Goal: Contribute content

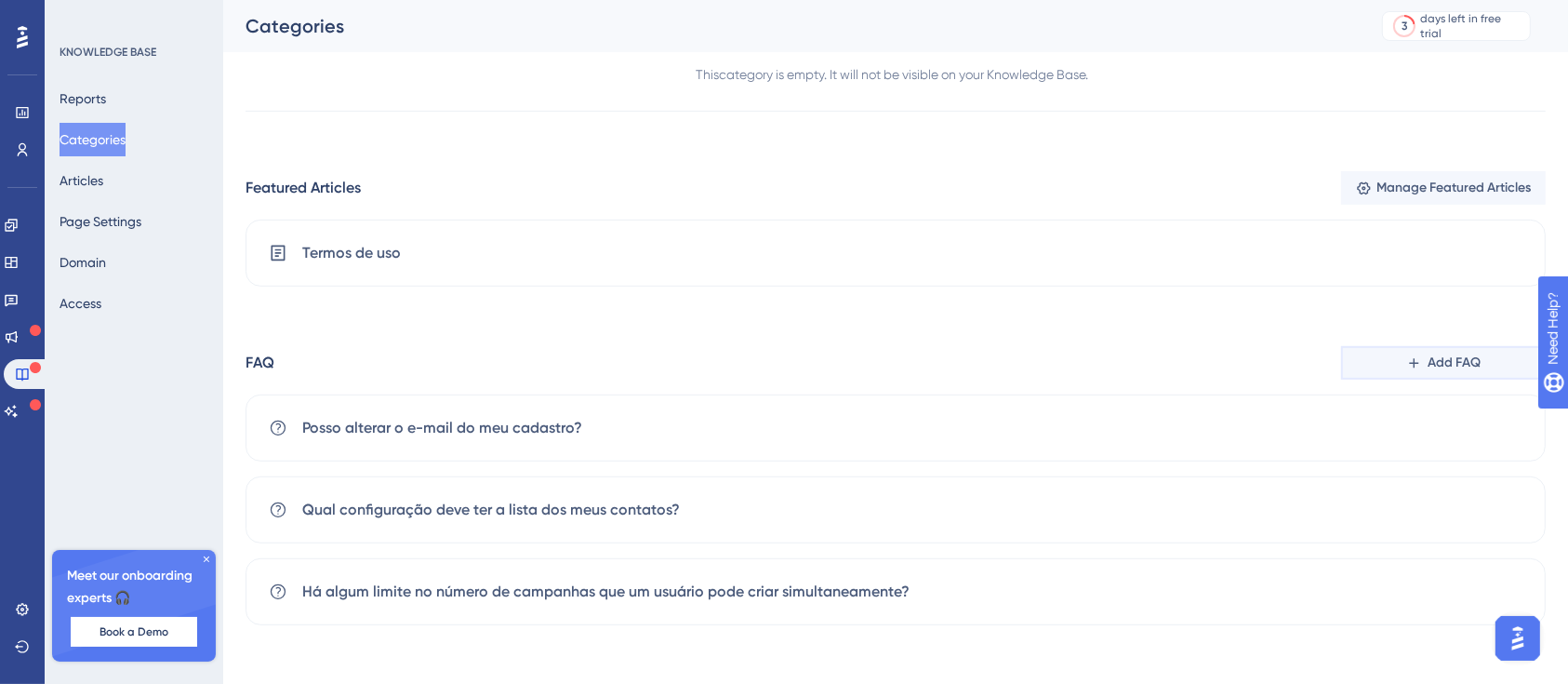
click at [1459, 353] on span "Add FAQ" at bounding box center [1454, 362] width 53 height 22
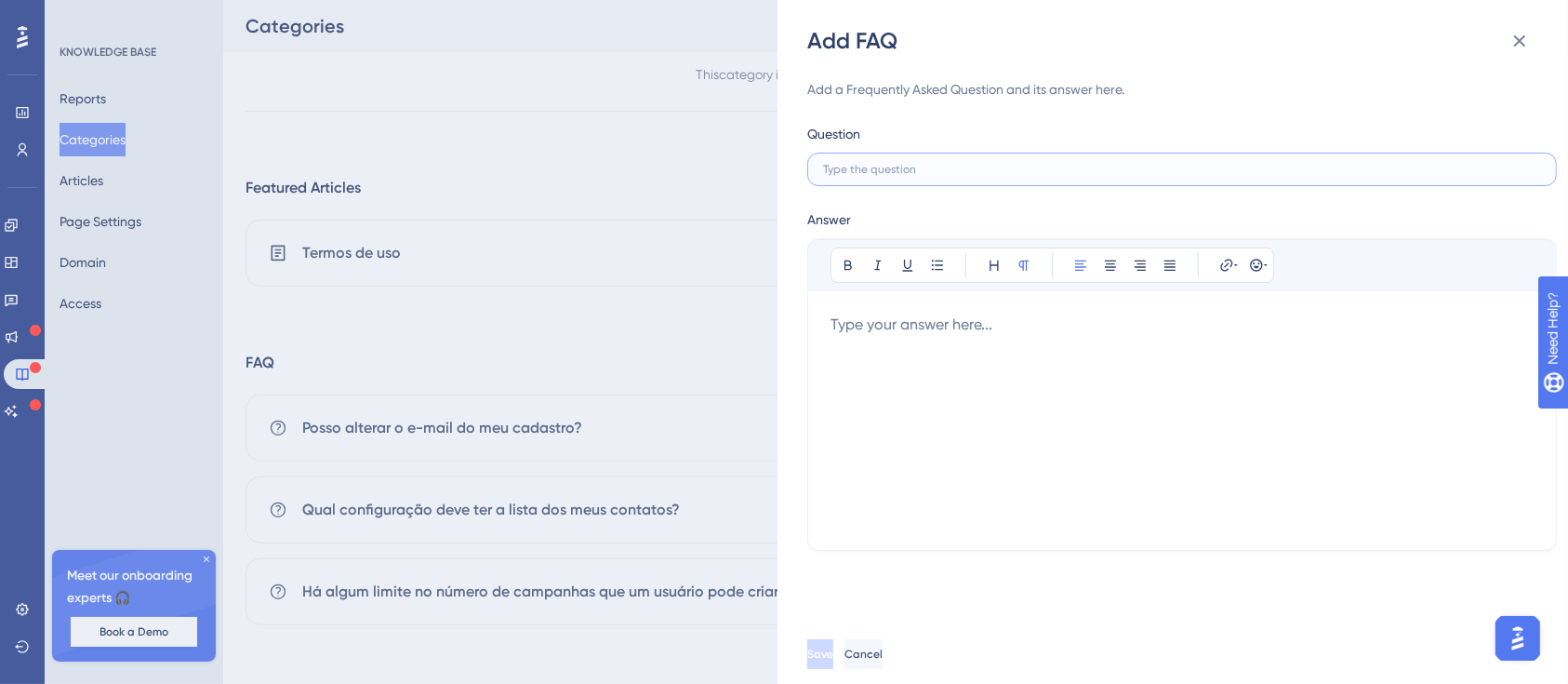
click at [968, 175] on input "text" at bounding box center [1181, 169] width 718 height 13
paste input "​​Como pausar um envio?"
type input "​​Como pausar um envio?"
click at [994, 375] on div at bounding box center [1182, 420] width 703 height 214
click at [1068, 342] on div at bounding box center [1182, 420] width 703 height 214
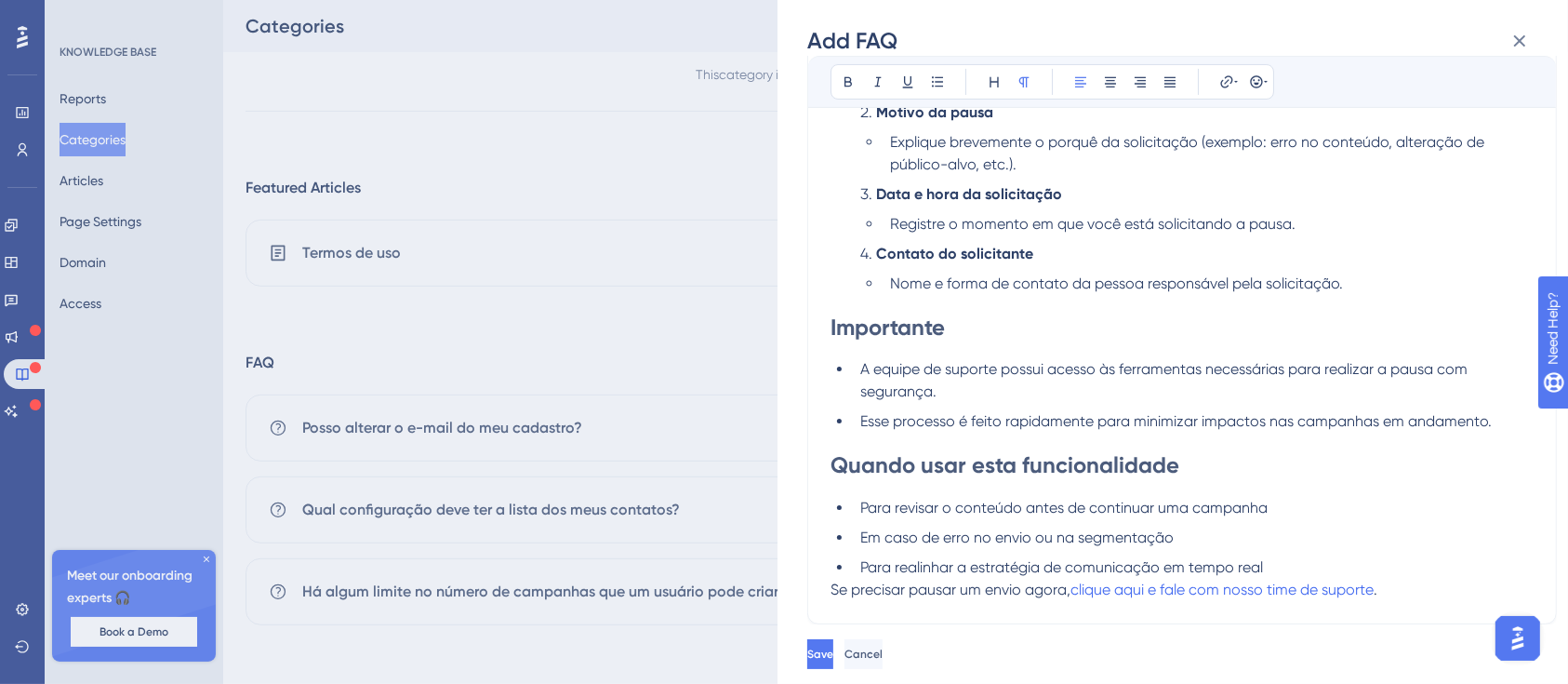
scroll to position [605, 0]
click at [1200, 586] on span "clique aqui e fale com nosso time de suporte" at bounding box center [1222, 589] width 304 height 18
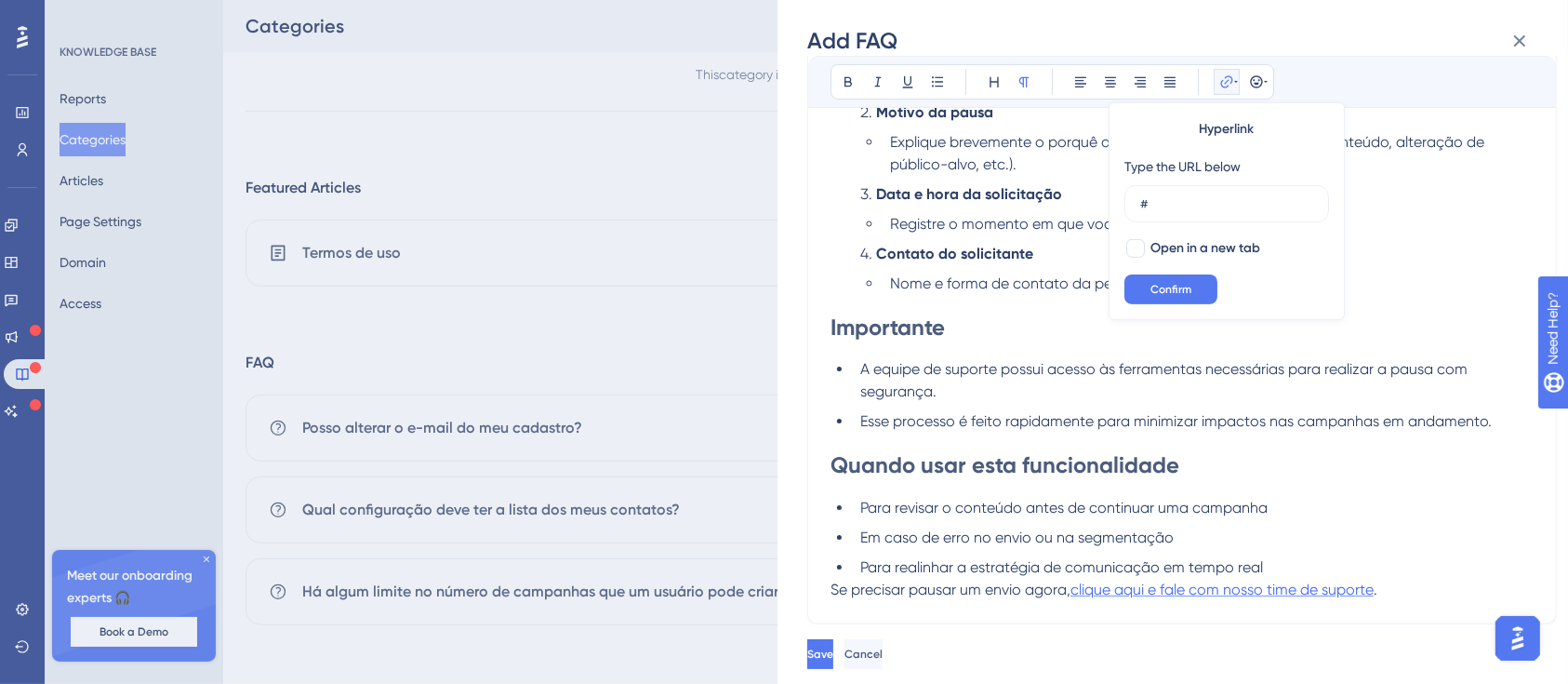
click at [1206, 594] on span "clique aqui e fale com nosso time de suporte" at bounding box center [1222, 589] width 304 height 18
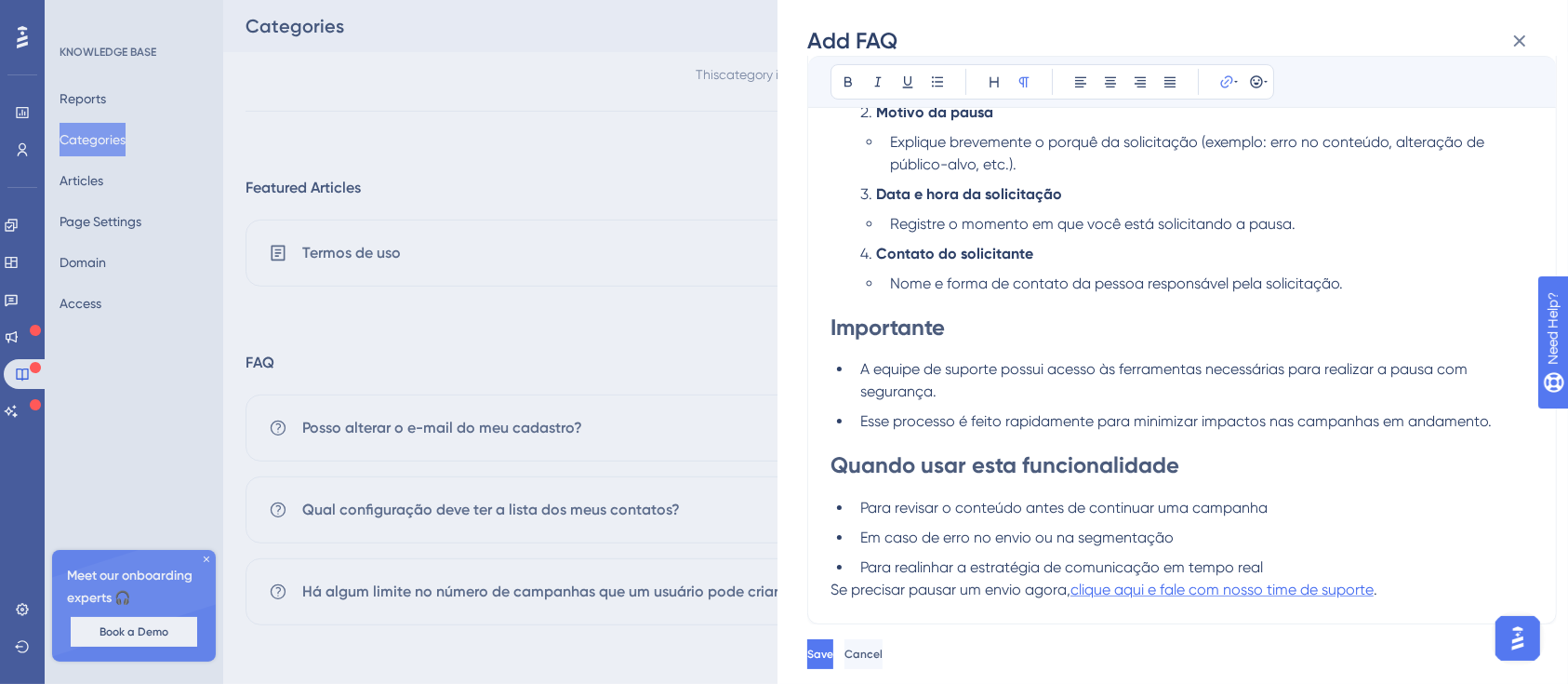
click at [1206, 594] on span "clique aqui e fale com nosso time de suporte" at bounding box center [1222, 589] width 304 height 18
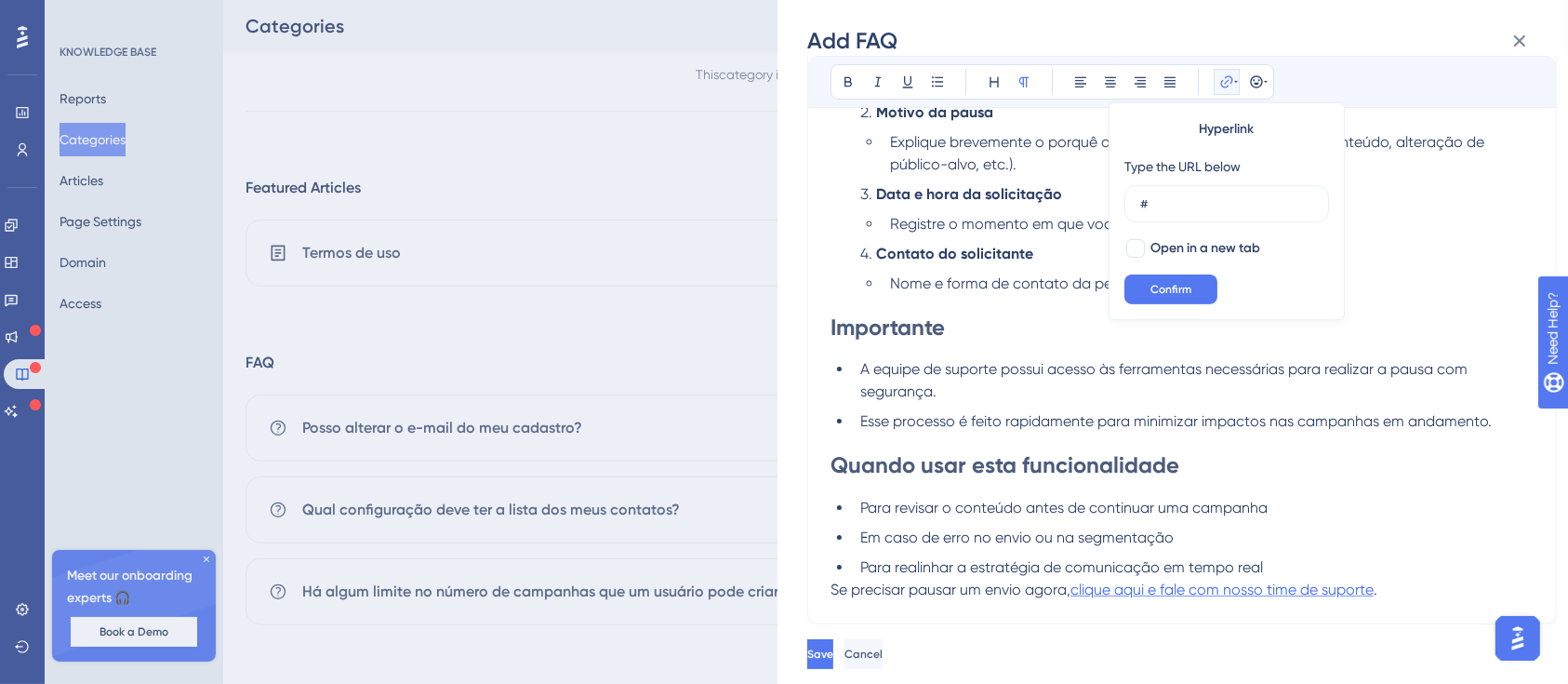
click at [1206, 594] on span "clique aqui e fale com nosso time de suporte" at bounding box center [1222, 589] width 304 height 18
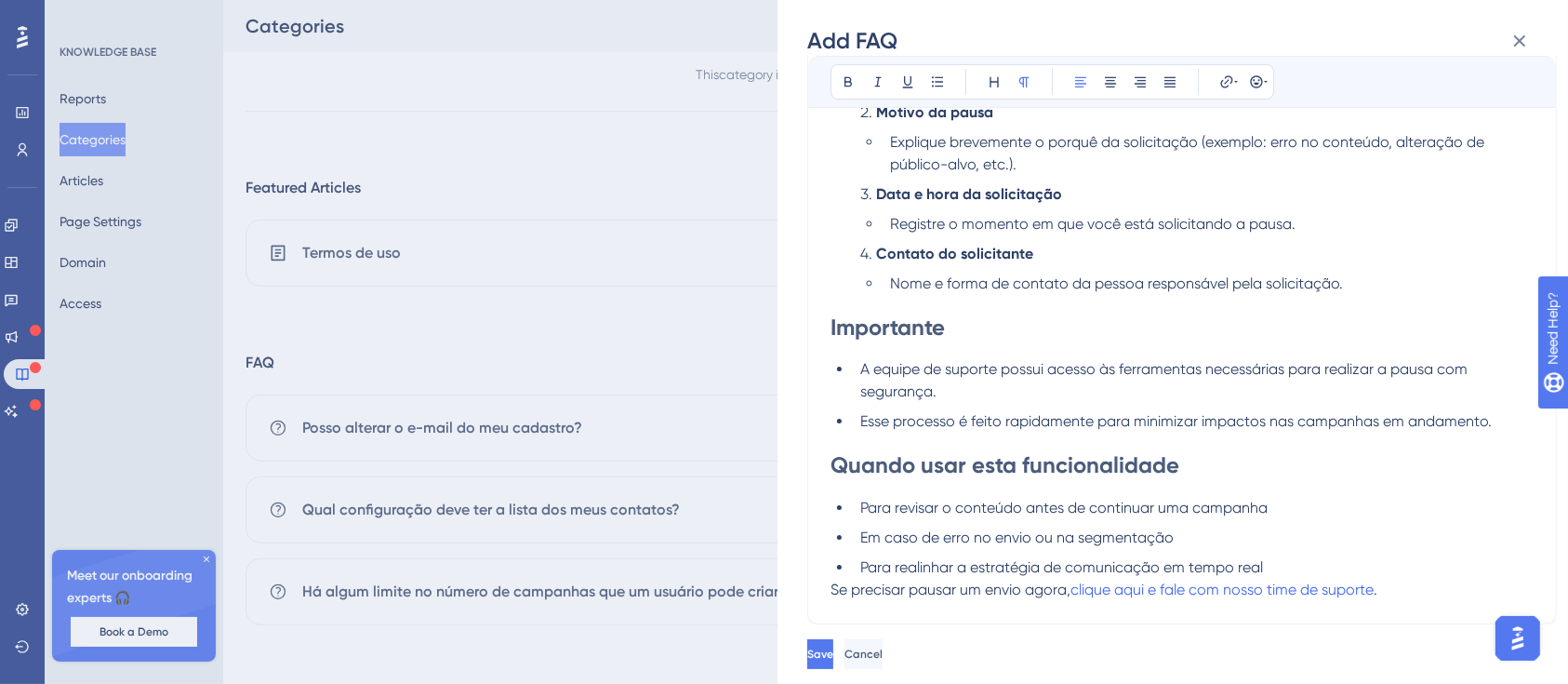
click at [1465, 582] on p "Se precisar pausar um envio agora, clique aqui e fale com nosso time de suporte…" at bounding box center [1182, 589] width 703 height 22
click at [1297, 593] on span "clique aqui e fale com nosso time de suporte" at bounding box center [1222, 589] width 304 height 18
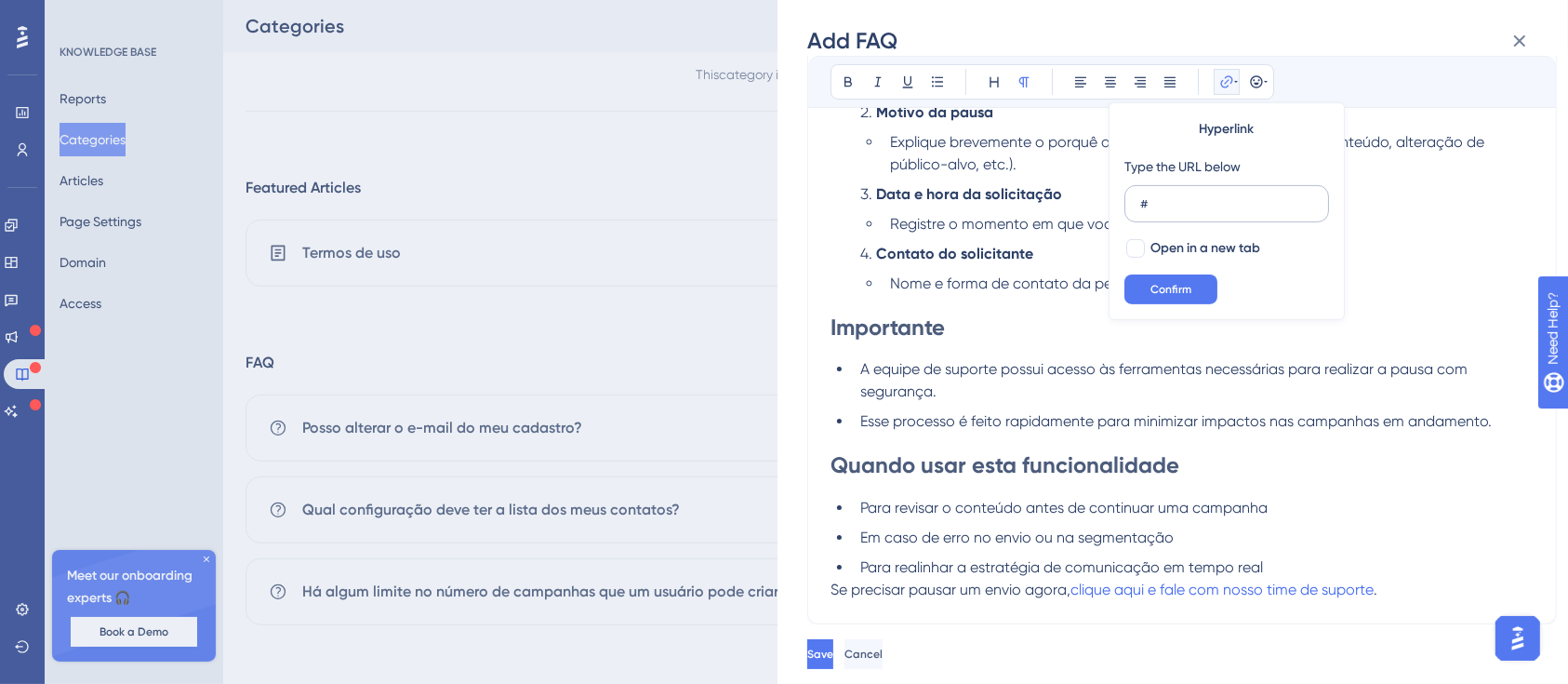
drag, startPoint x: 1156, startPoint y: 201, endPoint x: 1128, endPoint y: 202, distance: 28.0
click at [1128, 202] on label "#" at bounding box center [1226, 203] width 205 height 37
click at [1141, 202] on input "#" at bounding box center [1226, 204] width 173 height 20
type input "[URL][DOMAIN_NAME][PHONE_NUMBER]"
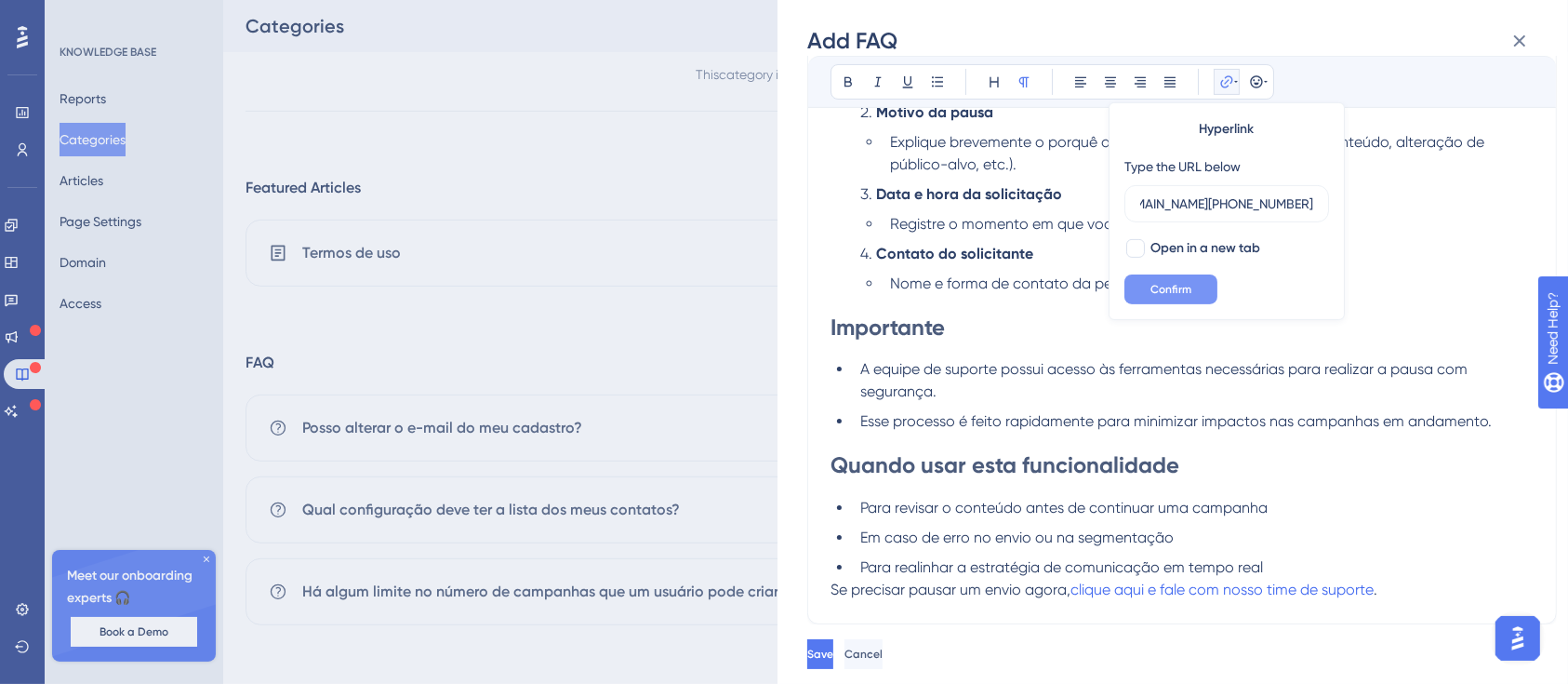
click at [1189, 282] on span "Confirm" at bounding box center [1171, 289] width 41 height 15
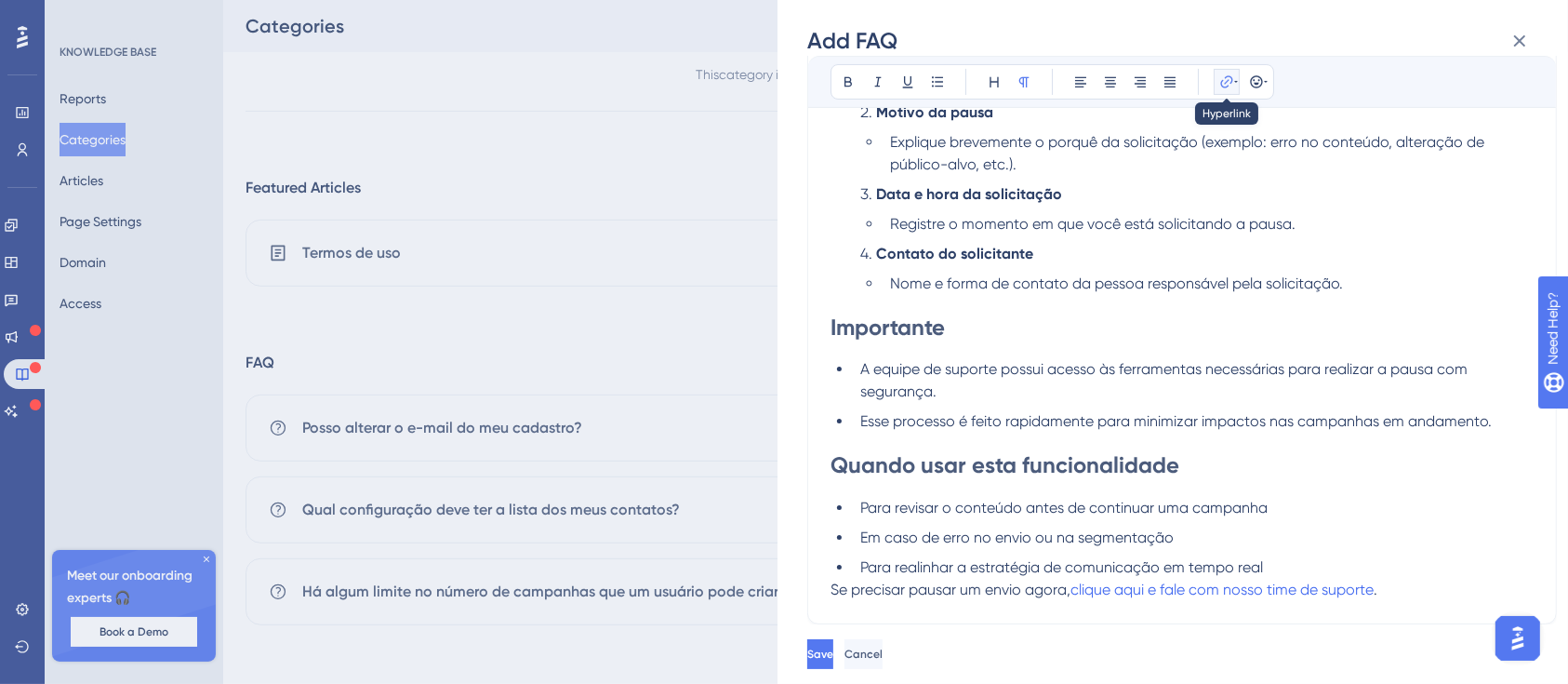
click at [1221, 75] on icon at bounding box center [1226, 82] width 15 height 15
click at [1227, 82] on icon at bounding box center [1226, 82] width 15 height 15
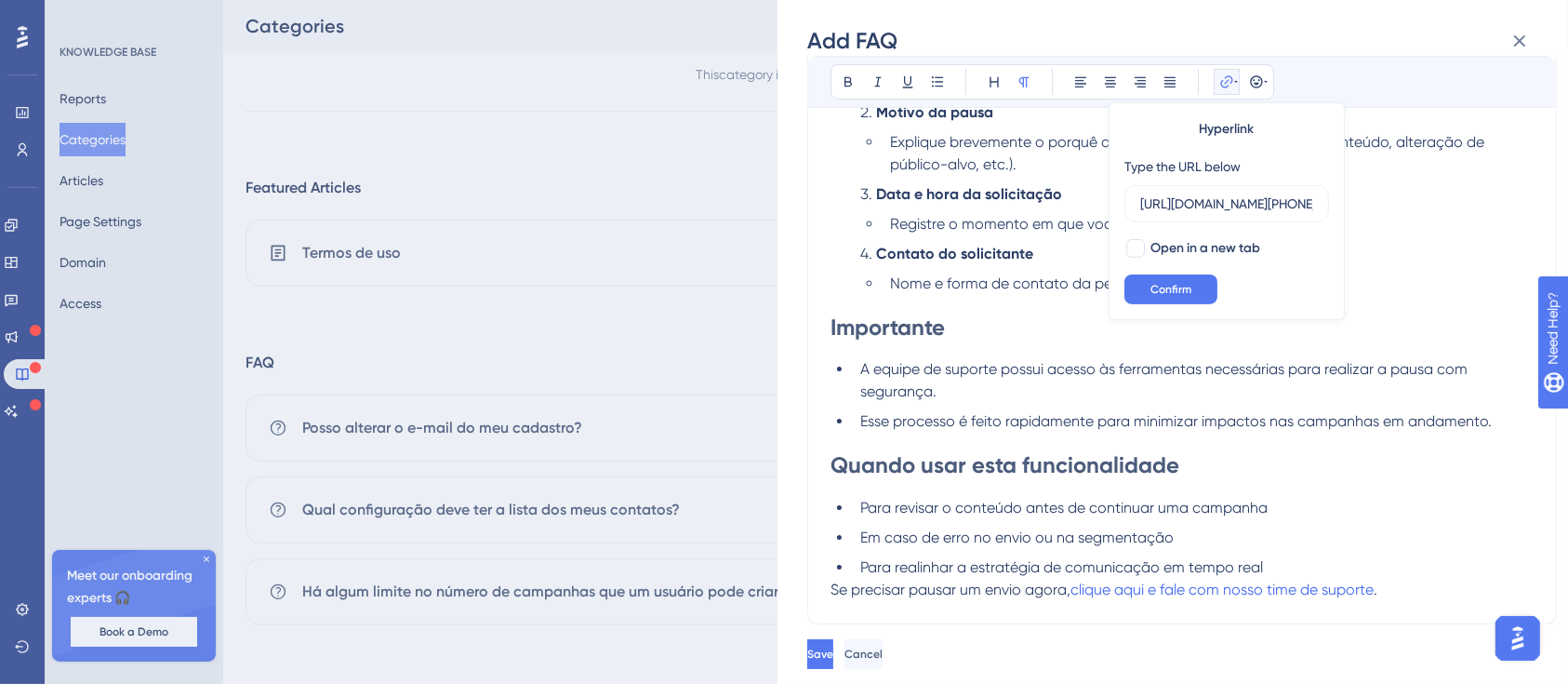
scroll to position [0, 607]
click at [1146, 243] on div at bounding box center [1136, 249] width 22 height 22
checkbox input "true"
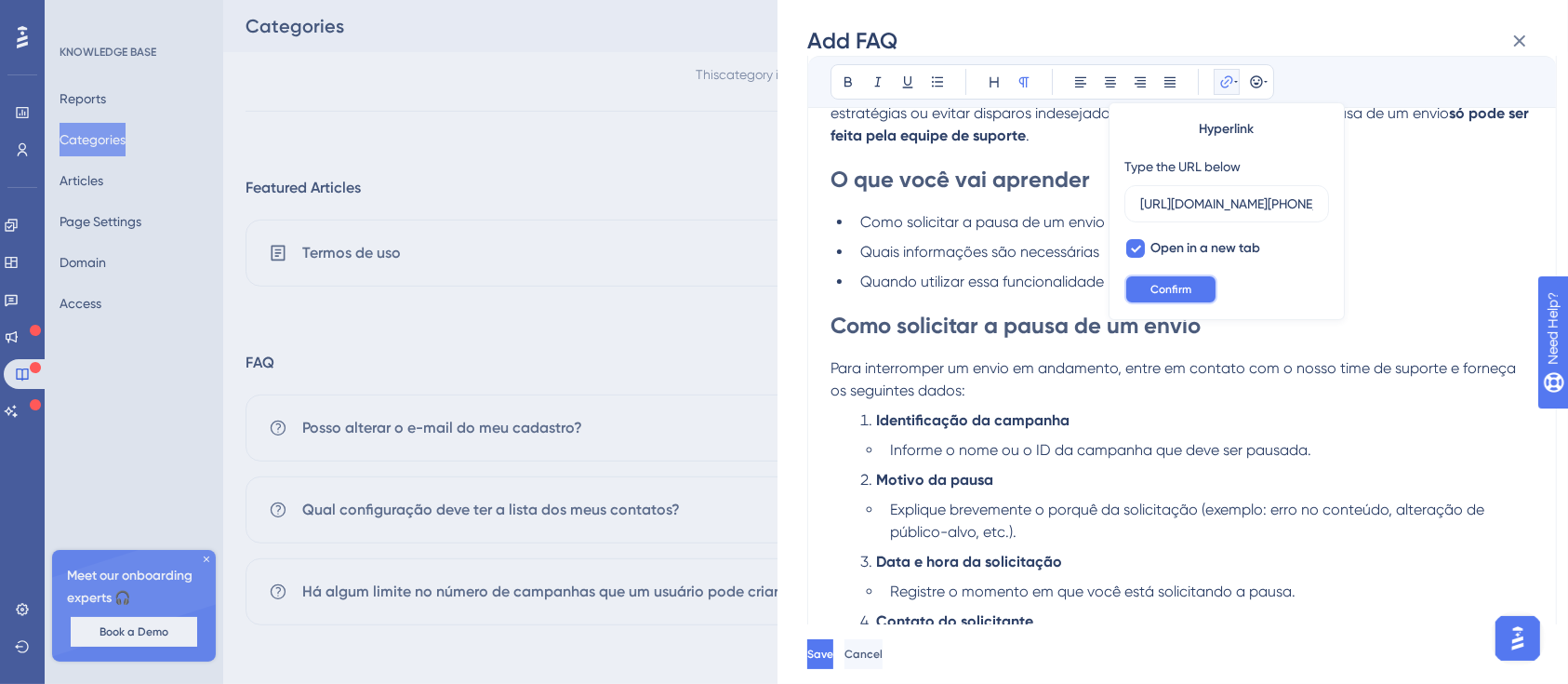
click at [1176, 293] on span "Confirm" at bounding box center [1171, 289] width 41 height 15
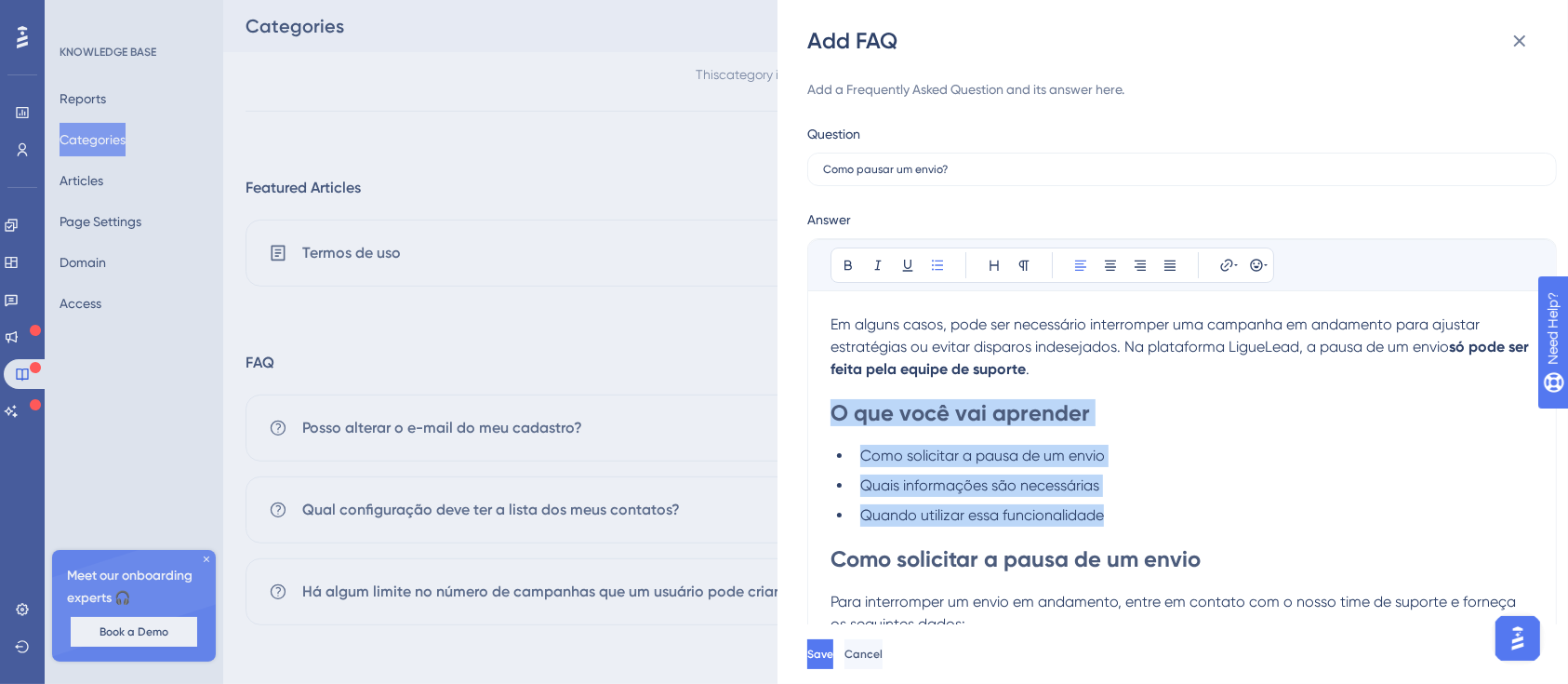
drag, startPoint x: 1134, startPoint y: 523, endPoint x: 819, endPoint y: 418, distance: 332.0
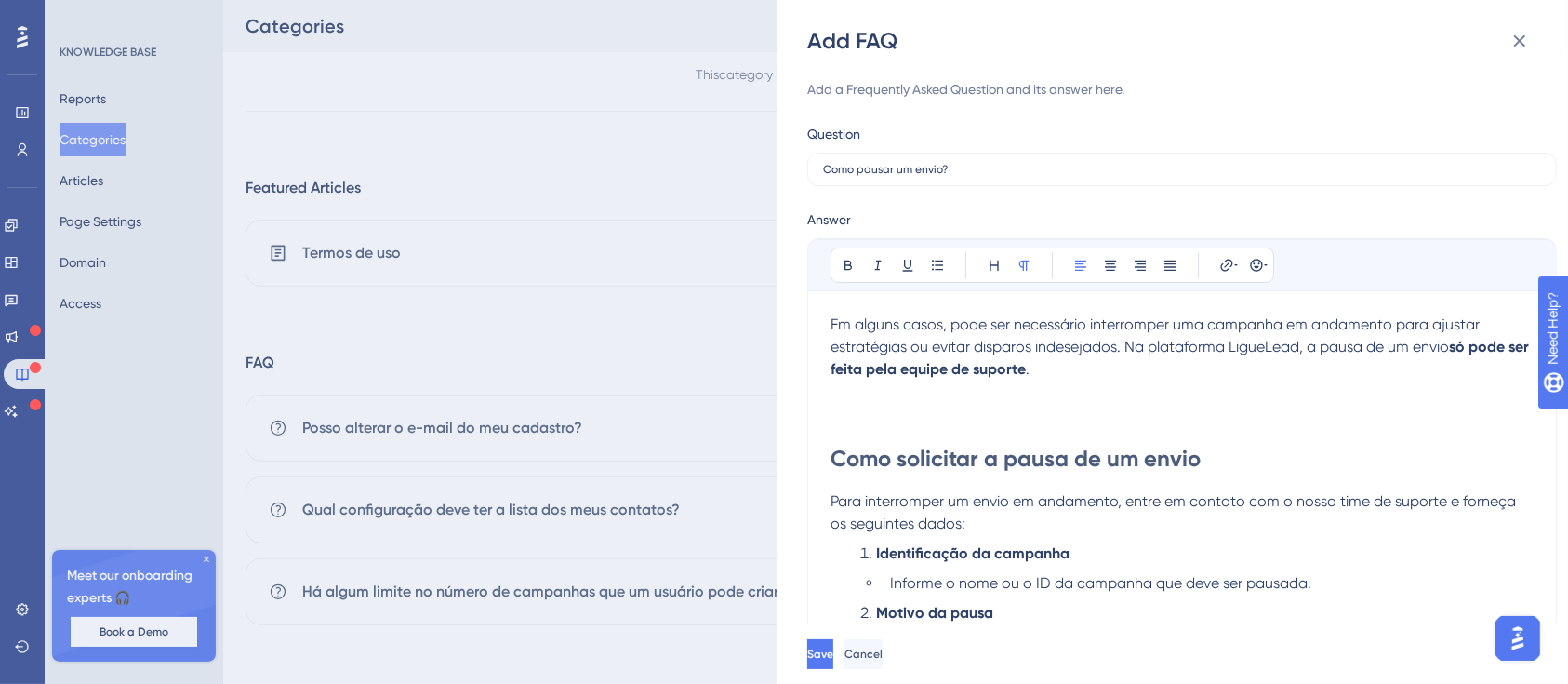
click at [1075, 378] on p "Em alguns casos, pode ser necessário interromper uma campanha em andamento para…" at bounding box center [1182, 346] width 703 height 67
click at [885, 426] on h2 at bounding box center [1182, 412] width 703 height 27
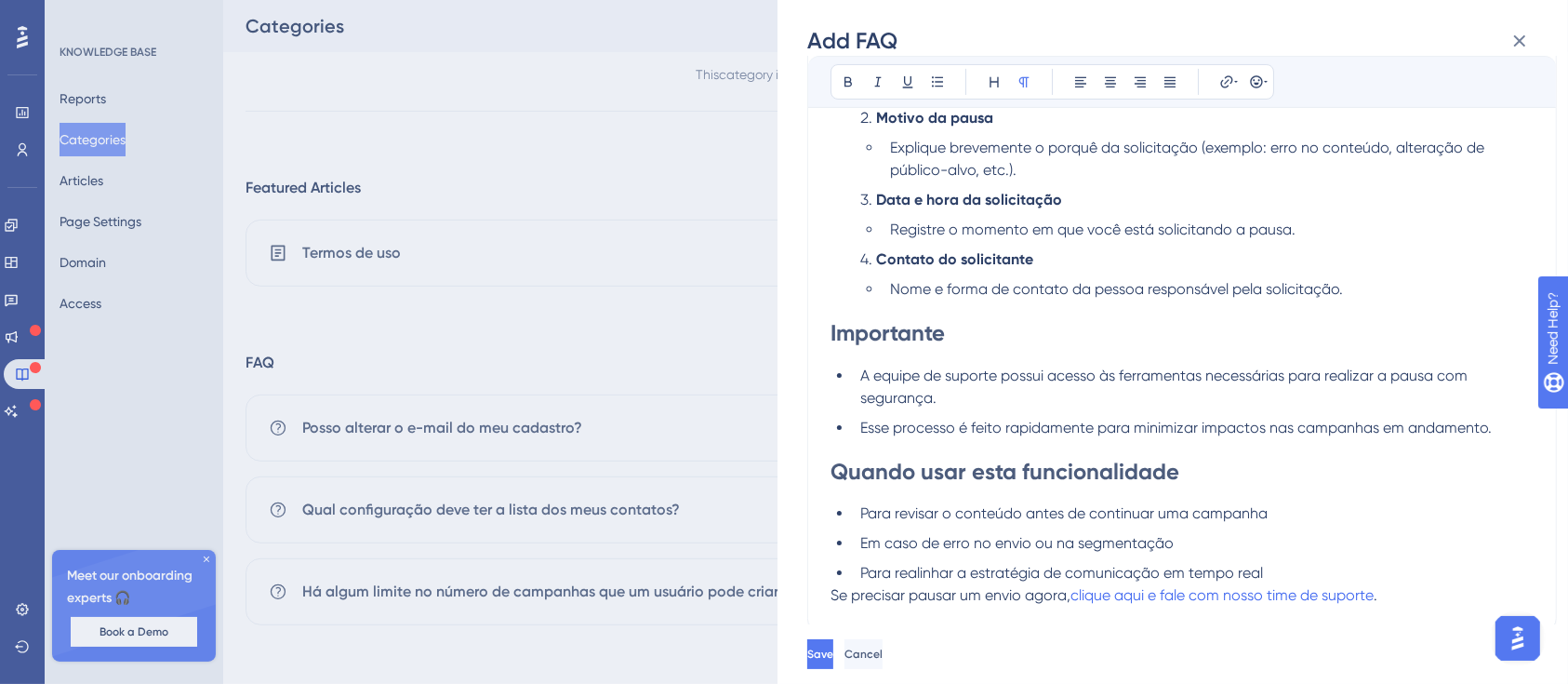
scroll to position [481, 0]
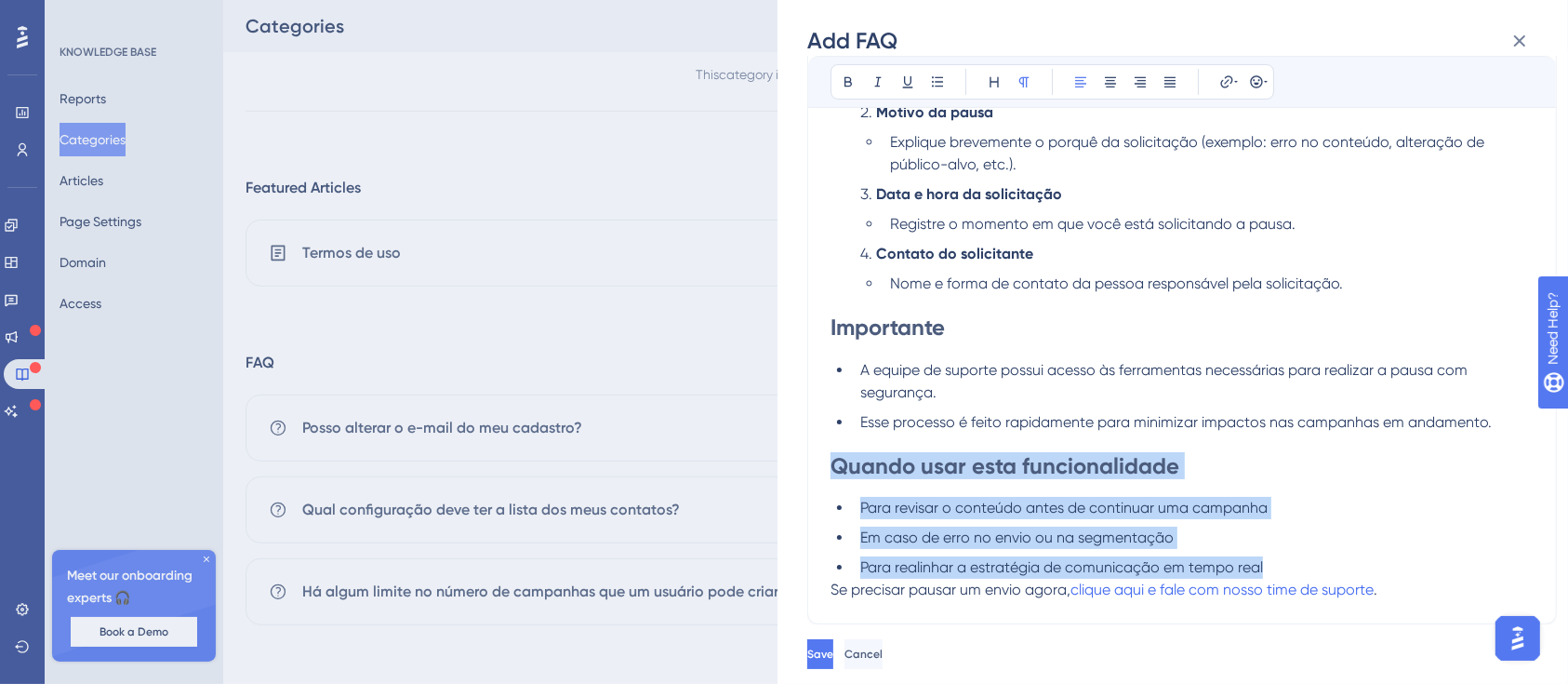
drag, startPoint x: 837, startPoint y: 475, endPoint x: 1366, endPoint y: 556, distance: 535.2
click at [1366, 556] on div "Em alguns casos, pode ser necessário interromper uma campanha em andamento para…" at bounding box center [1182, 219] width 703 height 765
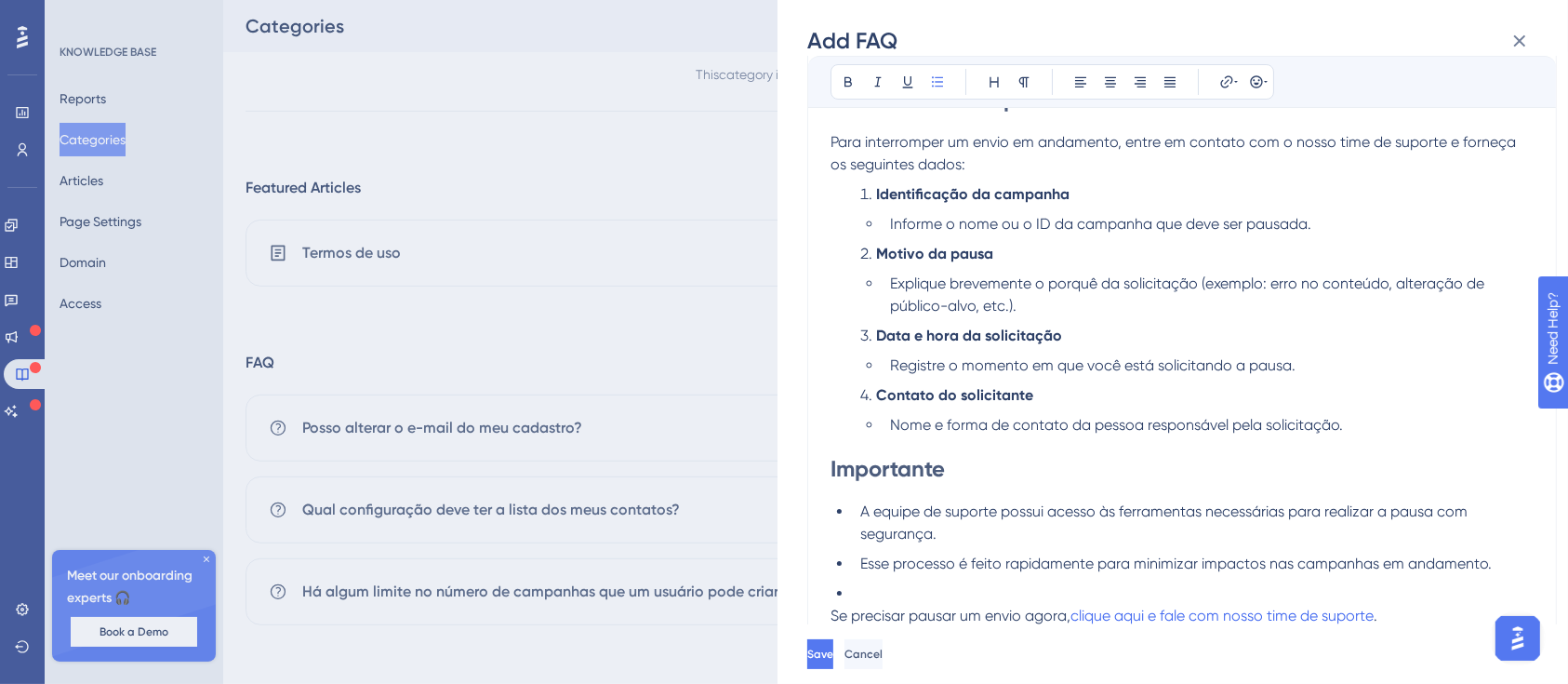
scroll to position [365, 0]
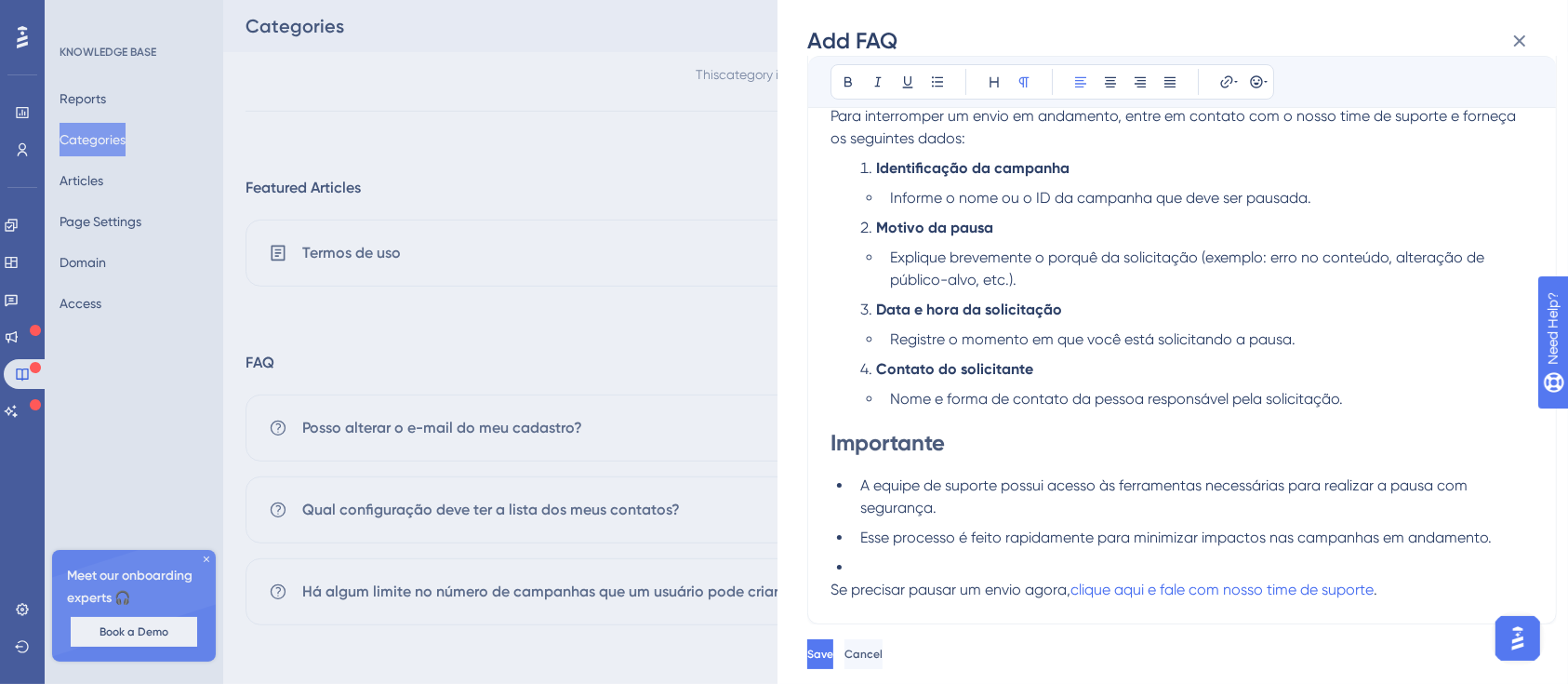
click at [831, 592] on span "Se precisar pausar um envio agora," at bounding box center [951, 589] width 240 height 18
click at [858, 564] on li at bounding box center [1193, 567] width 681 height 22
drag, startPoint x: 858, startPoint y: 564, endPoint x: 890, endPoint y: 569, distance: 32.4
click at [859, 564] on li at bounding box center [1193, 567] width 681 height 22
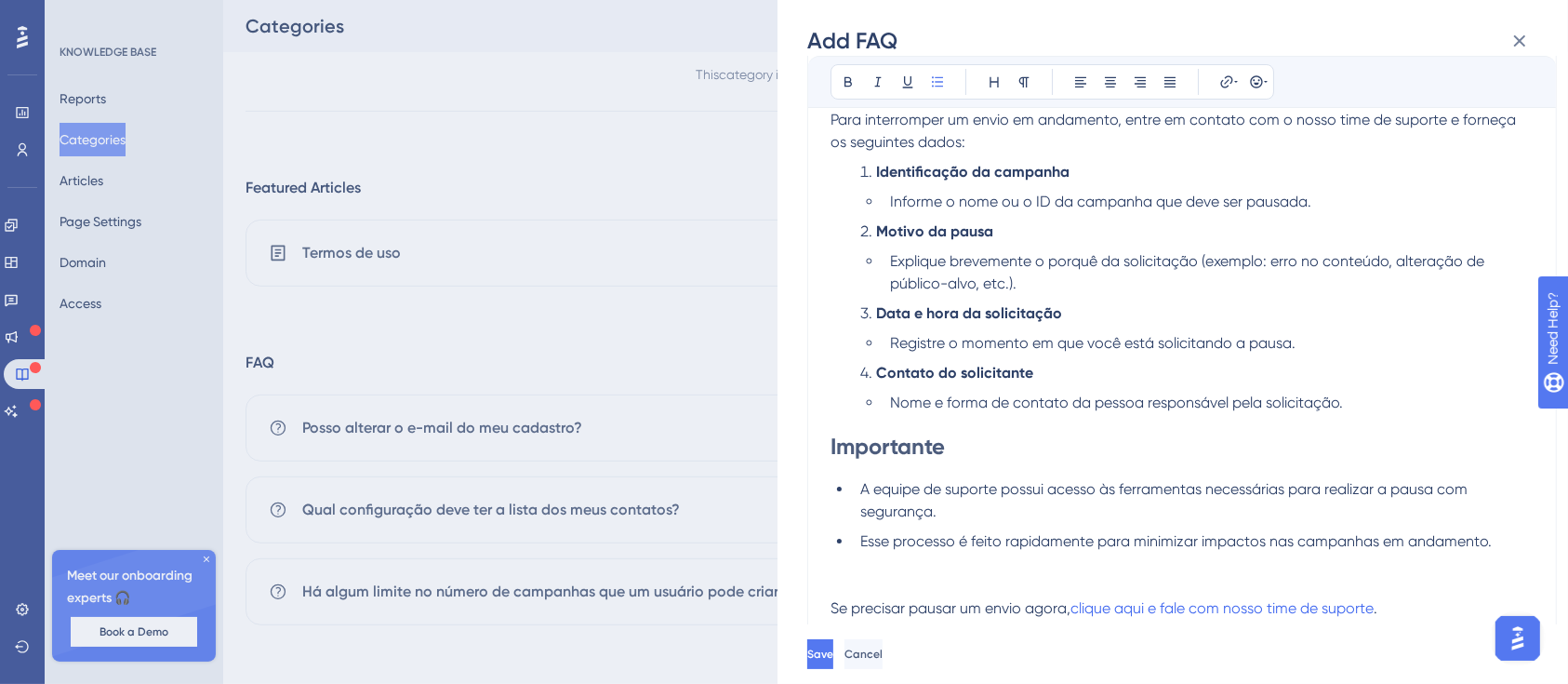
scroll to position [380, 0]
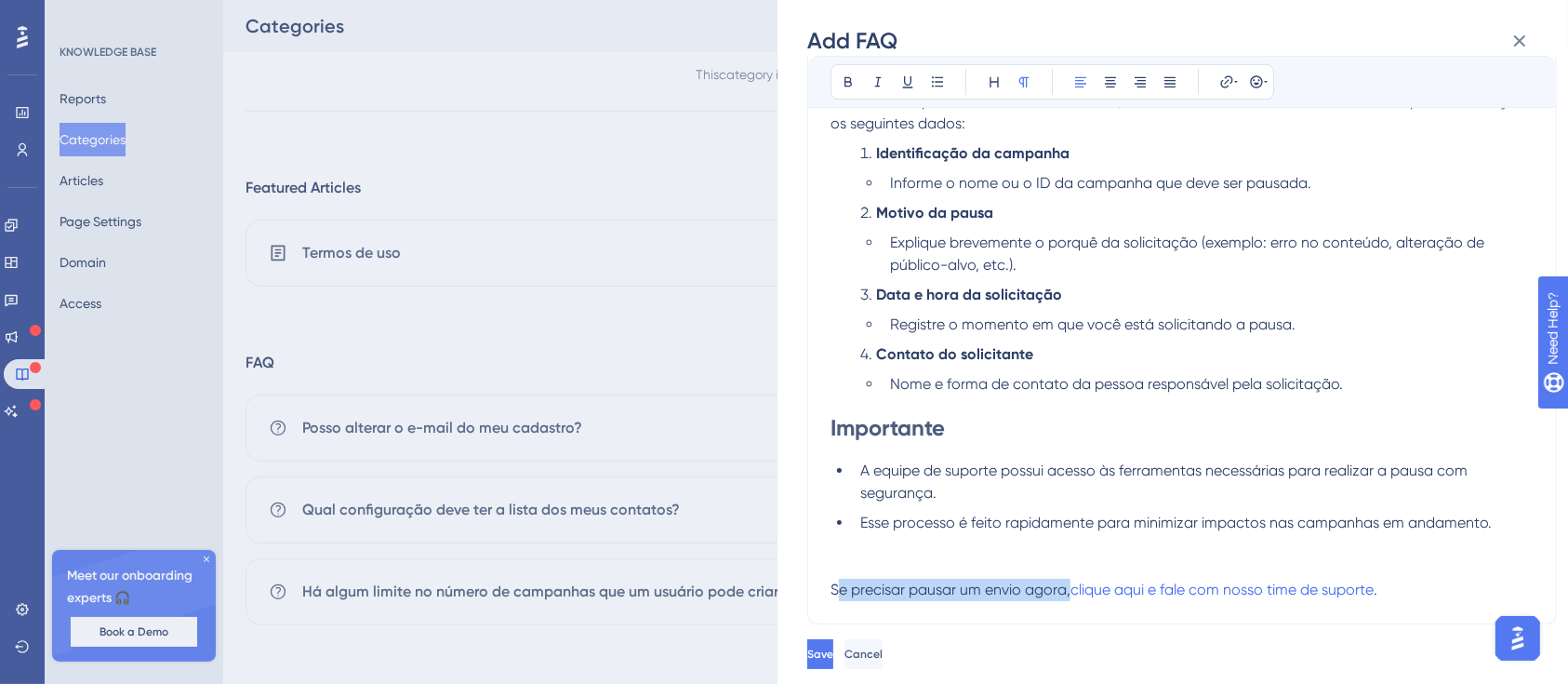
drag, startPoint x: 1071, startPoint y: 590, endPoint x: 835, endPoint y: 595, distance: 236.1
click at [835, 595] on span "Se precisar pausar um envio agora," at bounding box center [951, 589] width 240 height 18
click at [999, 607] on div "Bold Italic Underline Bullet Point Heading Normal Align Left Align Center Align…" at bounding box center [1181, 243] width 750 height 763
drag, startPoint x: 1073, startPoint y: 591, endPoint x: 826, endPoint y: 590, distance: 247.0
click at [826, 590] on div "Bold Italic Underline Bullet Point Heading Normal Align Left Align Center Align…" at bounding box center [1181, 243] width 750 height 763
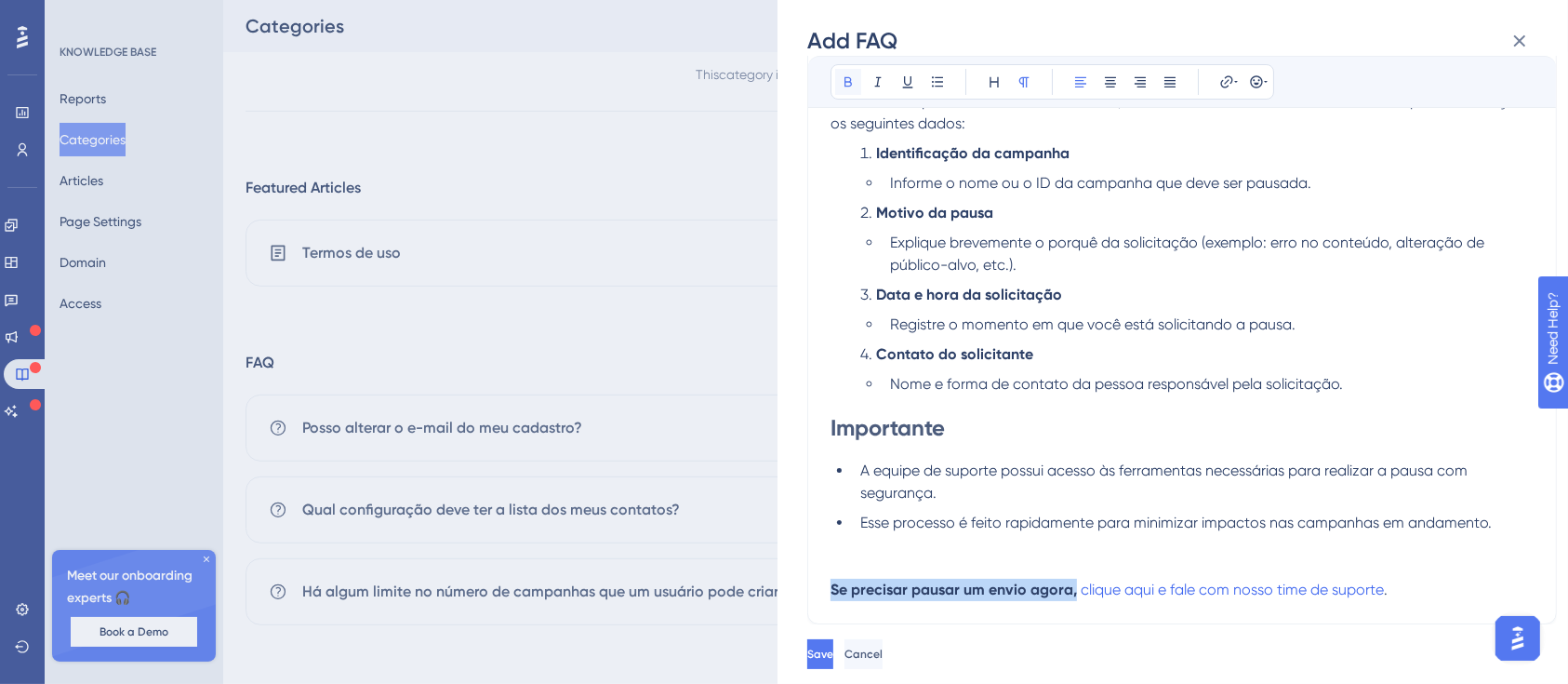
click at [850, 75] on icon at bounding box center [848, 82] width 15 height 15
click at [1254, 535] on li "Esse processo é feito rapidamente para minimizar impactos nas campanhas em anda…" at bounding box center [1193, 544] width 681 height 67
click at [837, 663] on button "Save" at bounding box center [822, 654] width 30 height 30
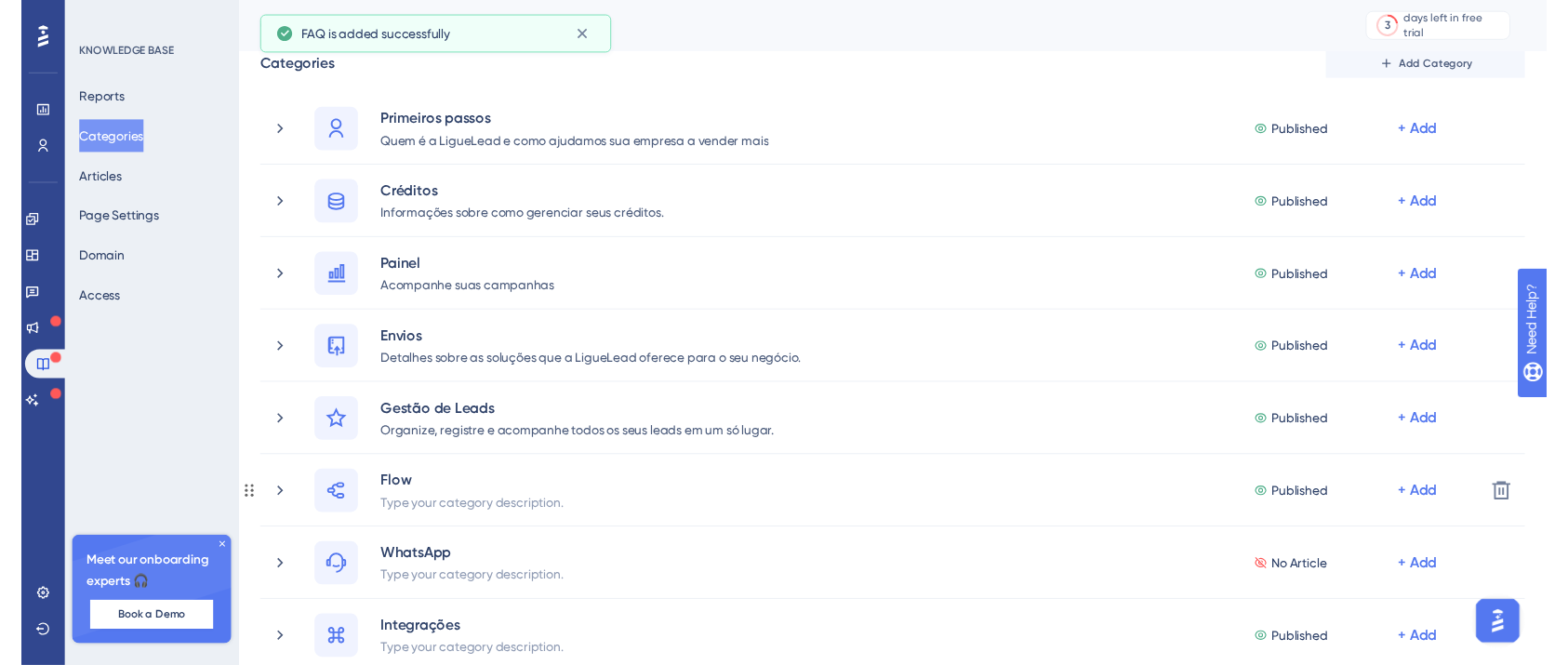
scroll to position [0, 0]
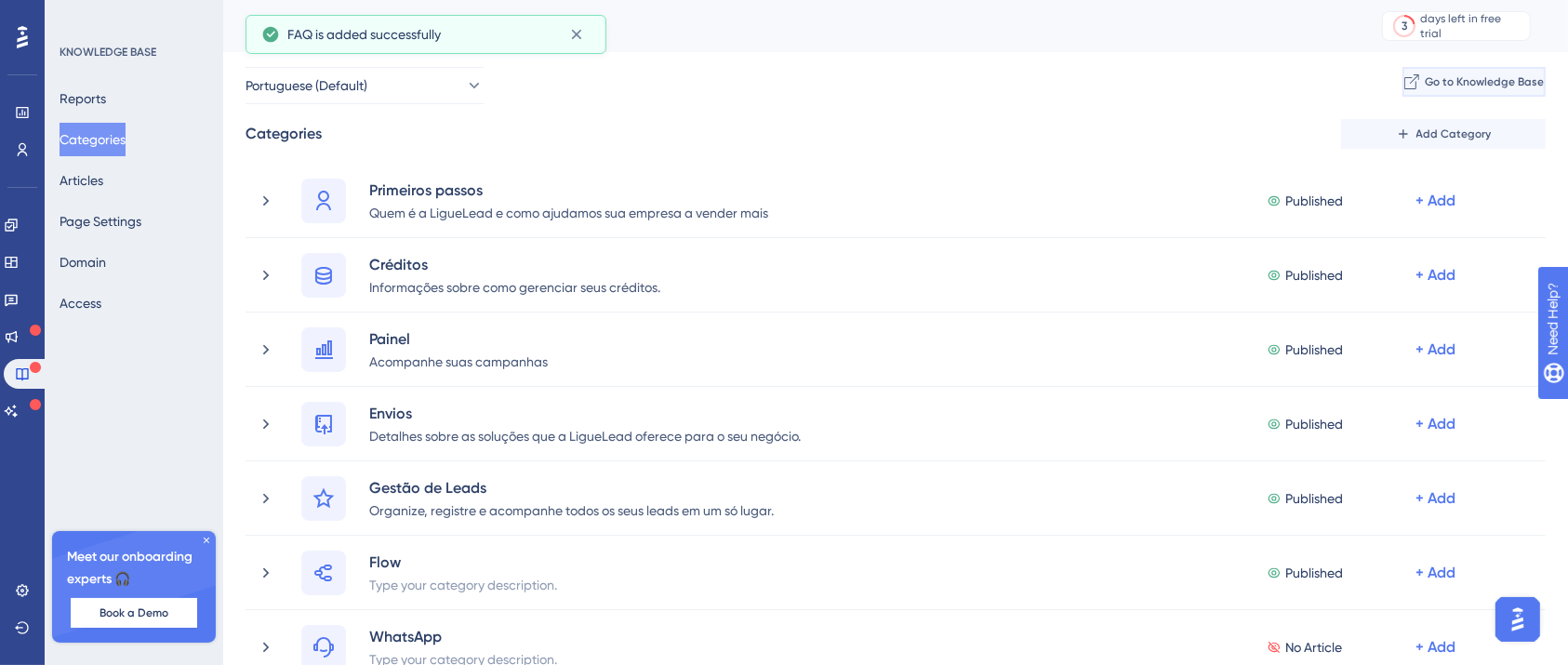
click at [1480, 83] on span "Go to Knowledge Base" at bounding box center [1484, 82] width 119 height 15
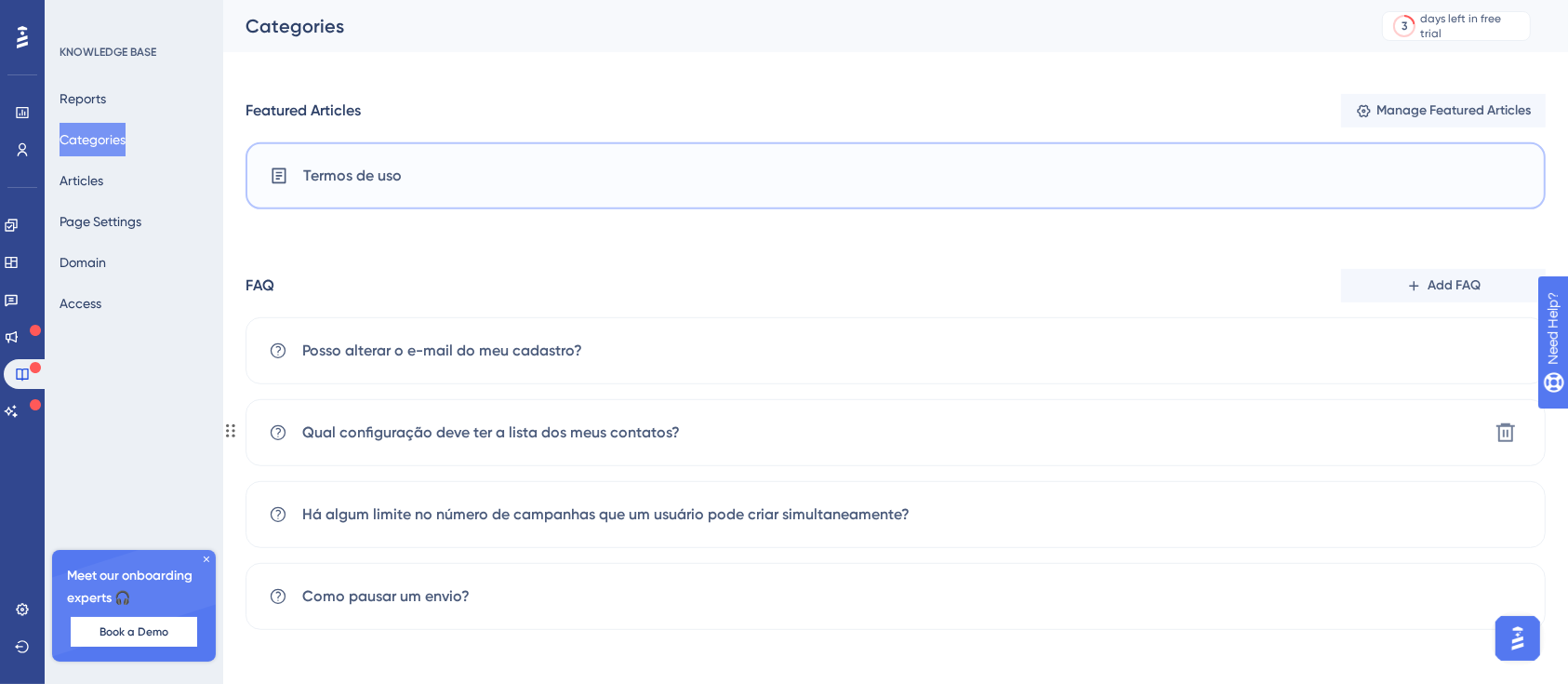
scroll to position [953, 0]
